Goal: Task Accomplishment & Management: Use online tool/utility

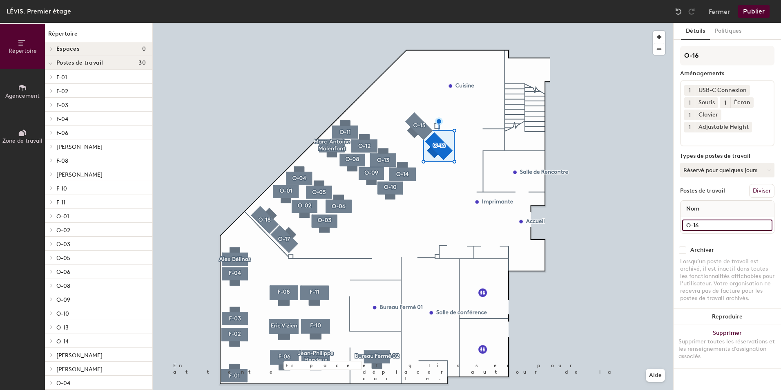
click at [722, 227] on input "O-16" at bounding box center [727, 224] width 90 height 11
click at [722, 226] on input "O-16" at bounding box center [727, 224] width 90 height 11
type input "O-16"
click at [750, 170] on button "Réservé pour quelques jours" at bounding box center [727, 170] width 94 height 15
click at [750, 194] on div "Assigné" at bounding box center [721, 195] width 82 height 12
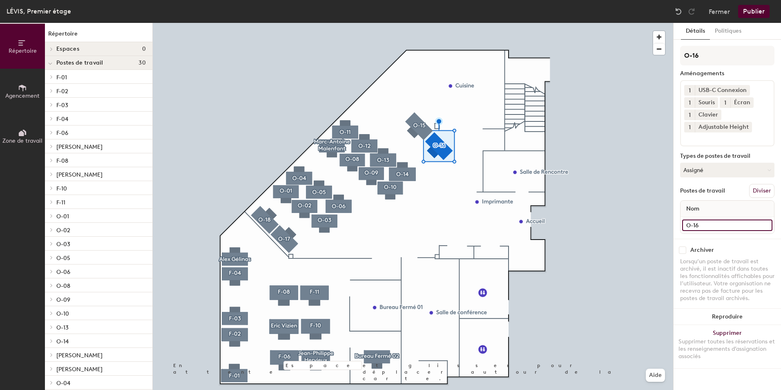
click at [725, 226] on input "O-16" at bounding box center [727, 224] width 90 height 11
type input "O-16 Ecran HS"
click at [753, 10] on button "Publier" at bounding box center [753, 11] width 31 height 13
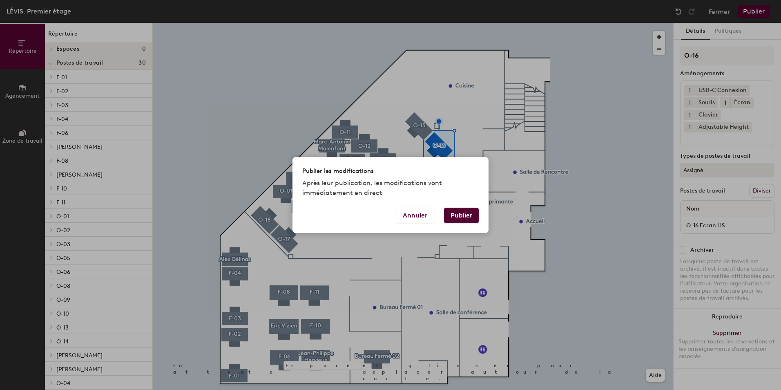
click at [468, 215] on button "Publier" at bounding box center [461, 215] width 35 height 16
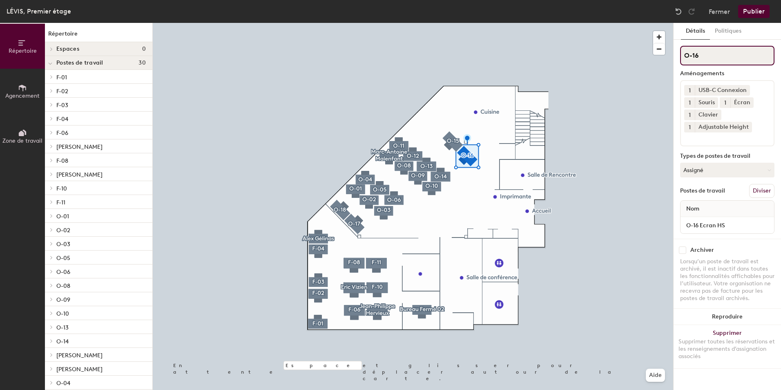
click at [713, 47] on input "O-16" at bounding box center [727, 56] width 94 height 20
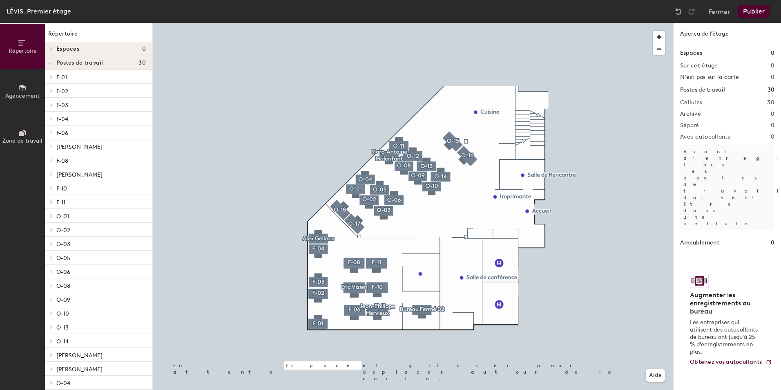
click at [15, 84] on button "Agencement" at bounding box center [22, 91] width 45 height 45
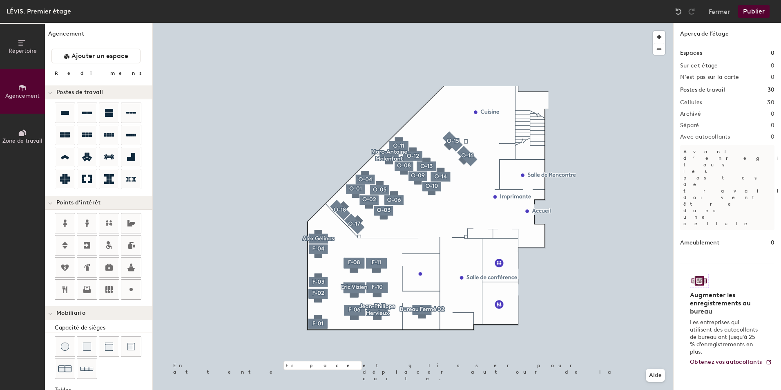
click at [453, 112] on div "Répertoire Agencement Zone de travail Agencement Ajouter un espace Redimensionn…" at bounding box center [390, 206] width 781 height 367
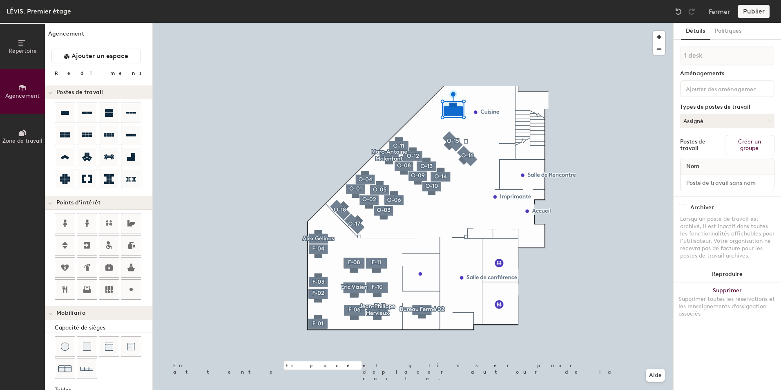
type input "260"
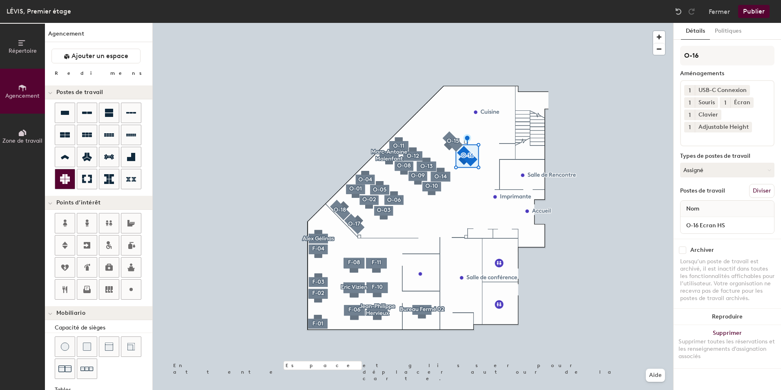
click at [509, 23] on div at bounding box center [413, 23] width 520 height 0
type input "260"
click at [28, 136] on button "Zone de travail" at bounding box center [22, 136] width 45 height 45
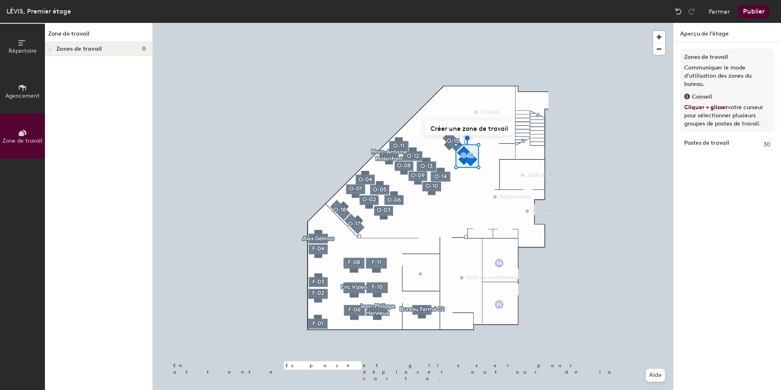
click at [22, 102] on button "Agencement" at bounding box center [22, 91] width 45 height 45
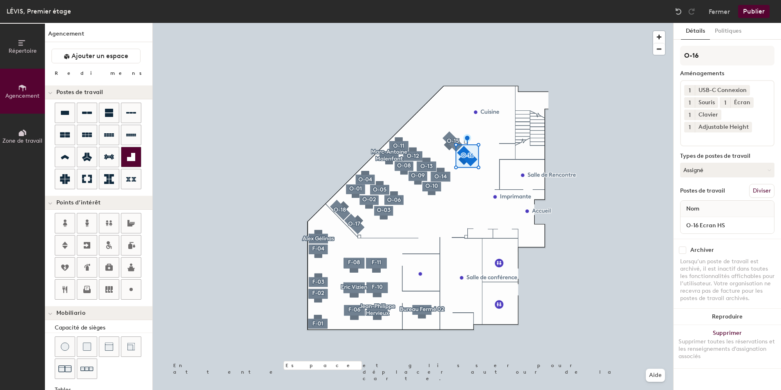
click at [343, 23] on div at bounding box center [413, 23] width 520 height 0
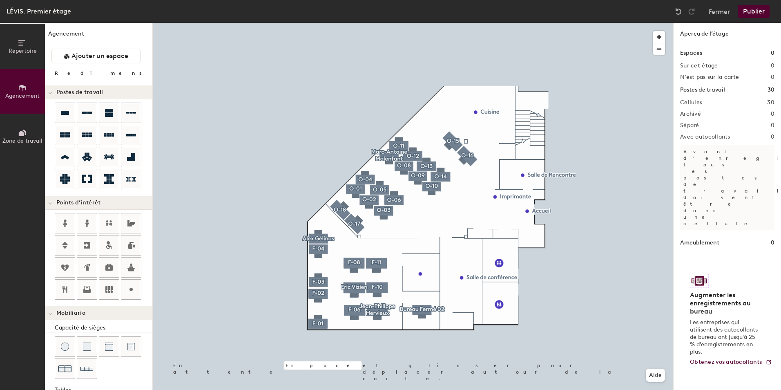
click at [465, 23] on div at bounding box center [413, 23] width 520 height 0
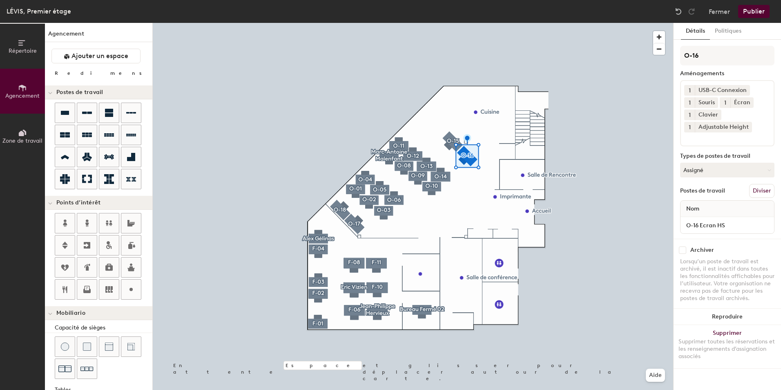
type input "260"
click at [733, 36] on button "Politiques" at bounding box center [728, 31] width 36 height 17
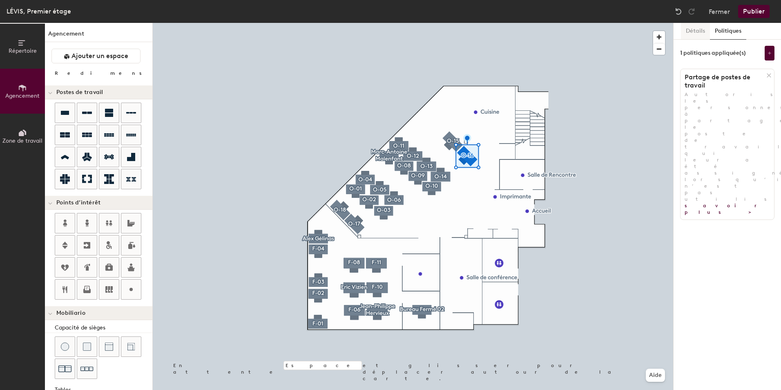
click at [700, 32] on button "Détails" at bounding box center [695, 31] width 29 height 17
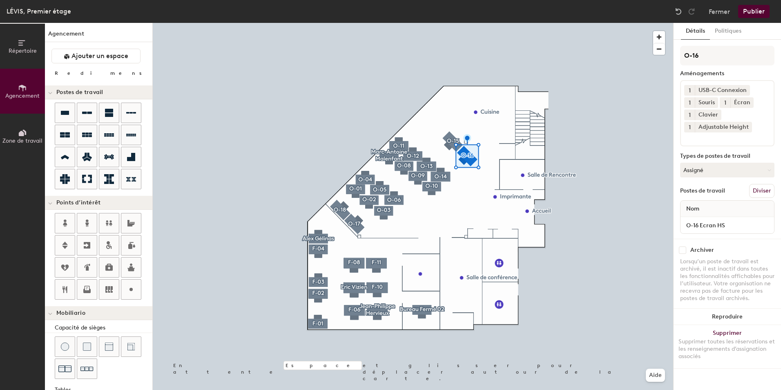
click at [37, 131] on button "Zone de travail" at bounding box center [22, 136] width 45 height 45
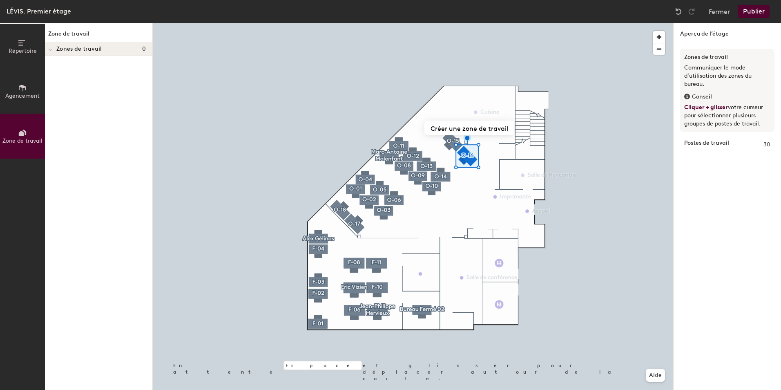
click at [36, 105] on button "Agencement" at bounding box center [22, 91] width 45 height 45
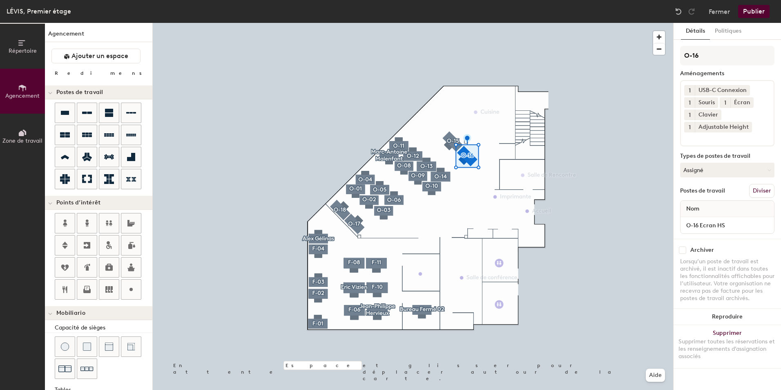
click at [28, 64] on button "Répertoire" at bounding box center [22, 46] width 45 height 45
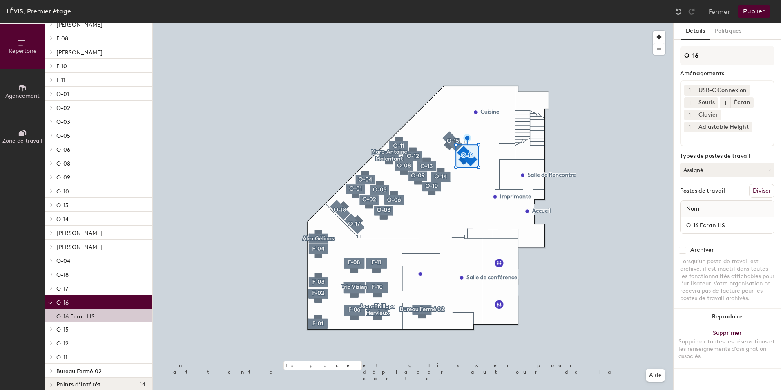
scroll to position [123, 0]
click at [87, 304] on p "O-16" at bounding box center [100, 301] width 89 height 11
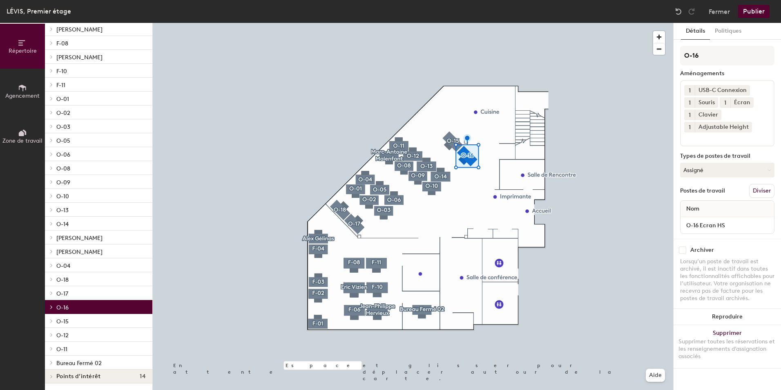
click at [89, 310] on p "O-16" at bounding box center [100, 306] width 89 height 11
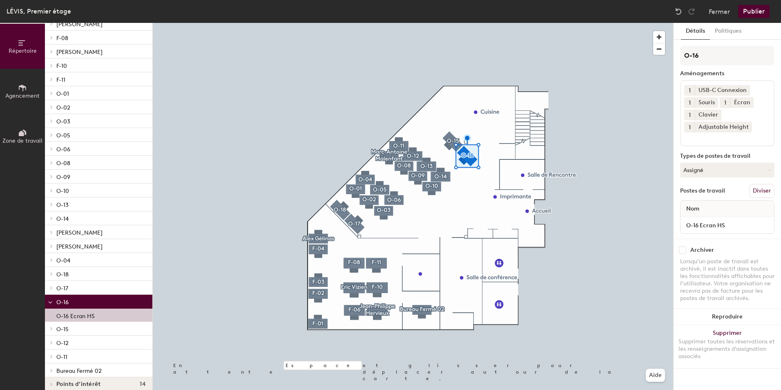
click at [90, 316] on p "O-16 Ecran HS" at bounding box center [75, 314] width 38 height 9
click at [736, 32] on button "Politiques" at bounding box center [728, 31] width 36 height 17
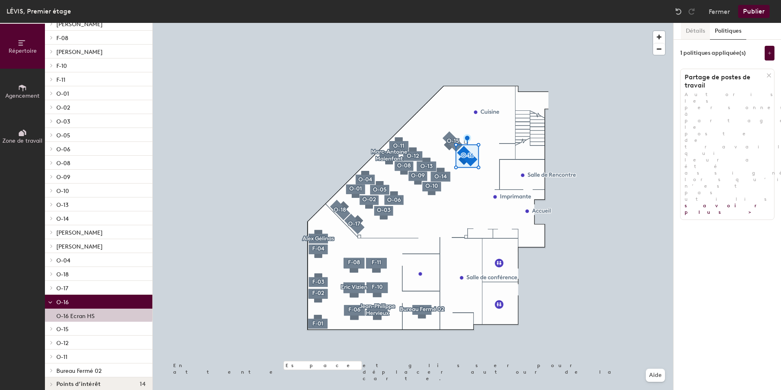
click at [706, 31] on button "Détails" at bounding box center [695, 31] width 29 height 17
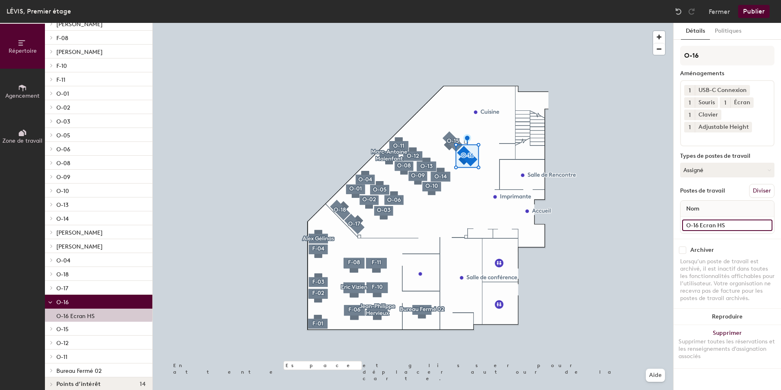
drag, startPoint x: 765, startPoint y: 224, endPoint x: 705, endPoint y: 223, distance: 59.2
click at [765, 224] on input "O-16 Ecran HS" at bounding box center [727, 224] width 90 height 11
click at [702, 225] on input "O-16 Ecran HS" at bounding box center [727, 224] width 90 height 11
type input "Ecran HS"
click at [750, 16] on button "Publier" at bounding box center [753, 11] width 31 height 13
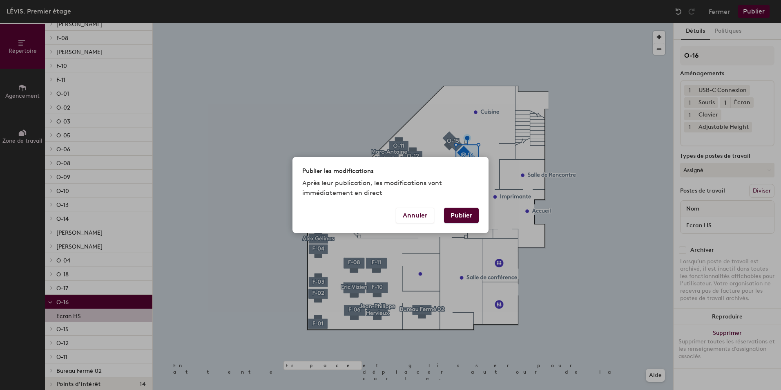
click at [461, 217] on button "Publier" at bounding box center [461, 215] width 35 height 16
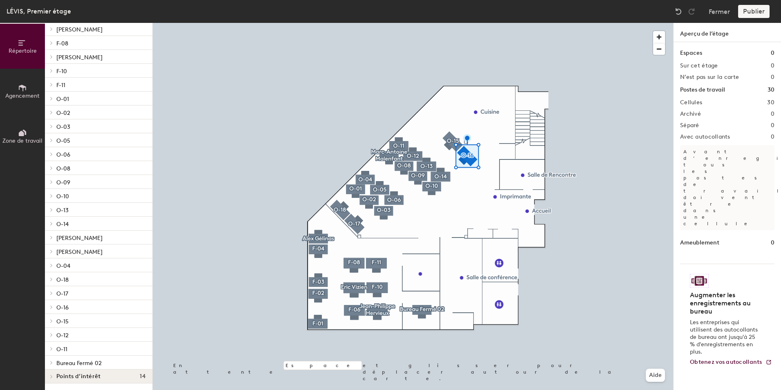
scroll to position [117, 0]
